Goal: Check status: Check status

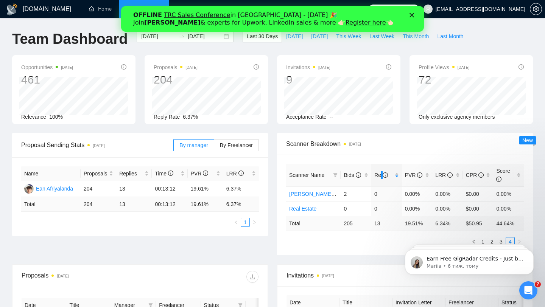
click at [414, 16] on icon "Закрити" at bounding box center [412, 15] width 5 height 5
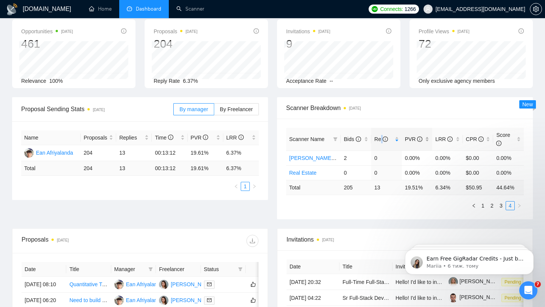
scroll to position [49, 0]
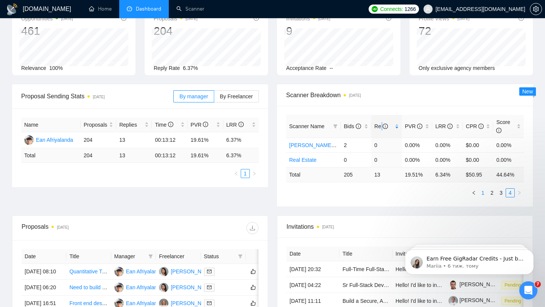
click at [482, 194] on link "1" at bounding box center [483, 193] width 8 height 8
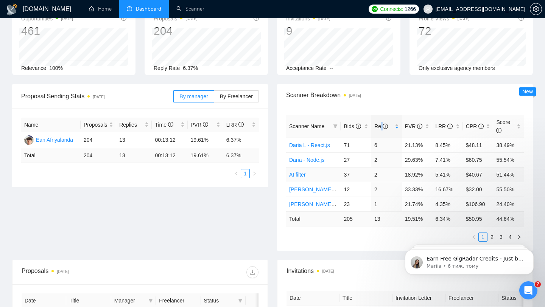
scroll to position [73, 0]
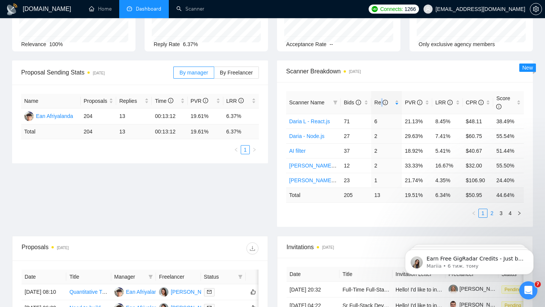
click at [490, 212] on link "2" at bounding box center [492, 213] width 8 height 8
click at [482, 213] on link "1" at bounding box center [483, 213] width 8 height 8
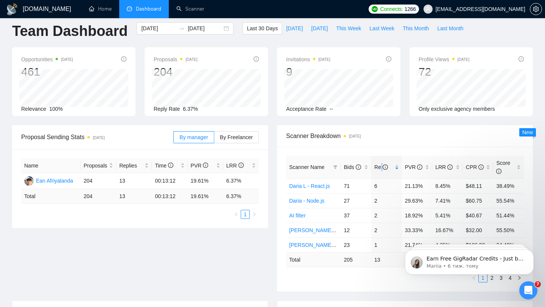
scroll to position [0, 0]
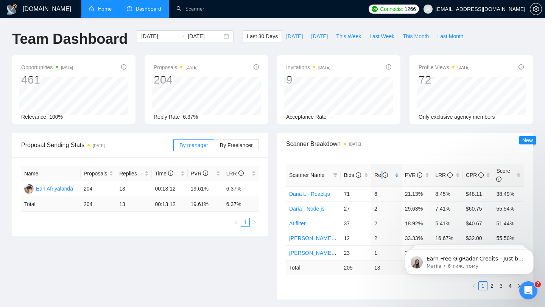
click at [94, 9] on link "Home" at bounding box center [100, 9] width 23 height 6
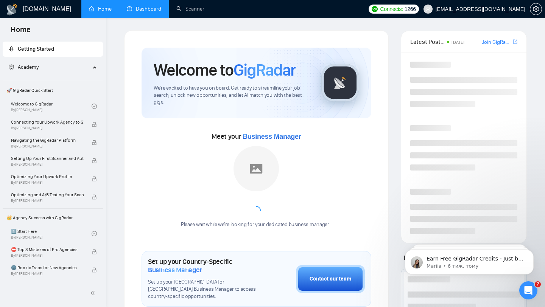
click at [140, 12] on link "Dashboard" at bounding box center [144, 9] width 34 height 6
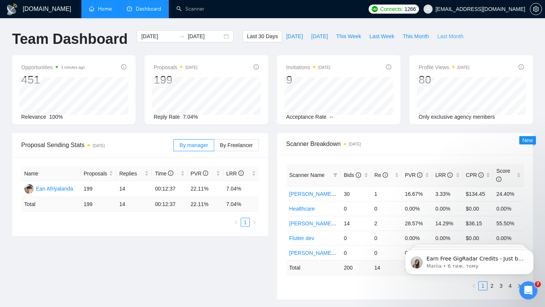
click at [446, 37] on span "Last Month" at bounding box center [450, 36] width 26 height 8
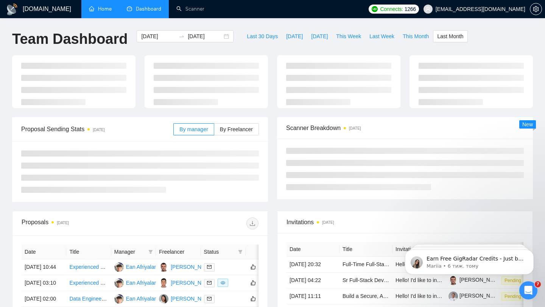
type input "[DATE]"
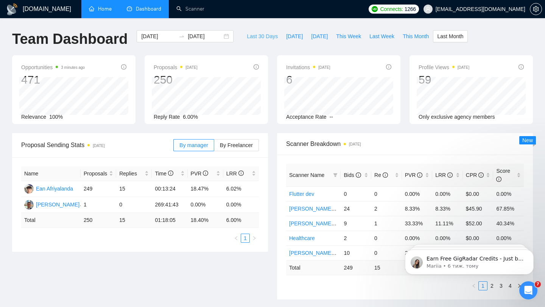
click at [259, 37] on span "Last 30 Days" at bounding box center [262, 36] width 31 height 8
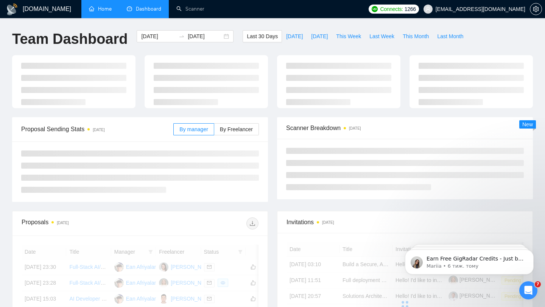
type input "[DATE]"
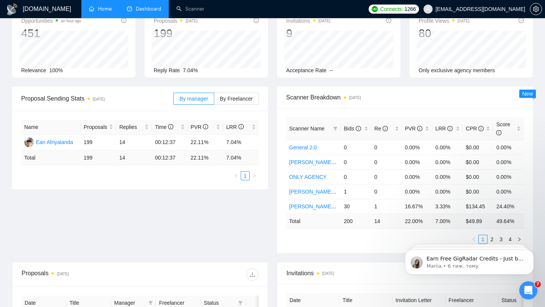
scroll to position [54, 0]
